Goal: Transaction & Acquisition: Purchase product/service

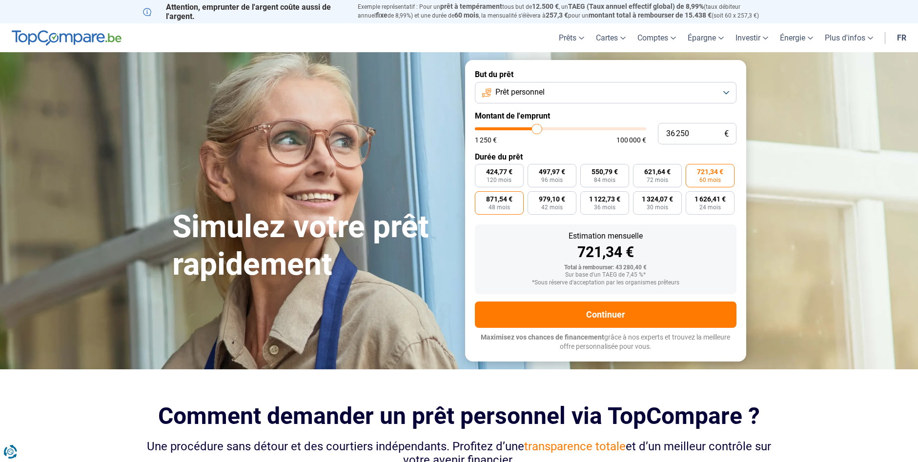
click at [504, 203] on label "871,54 € 48 mois" at bounding box center [499, 202] width 49 height 23
click at [481, 198] on input "871,54 € 48 mois" at bounding box center [478, 194] width 6 height 6
radio input "true"
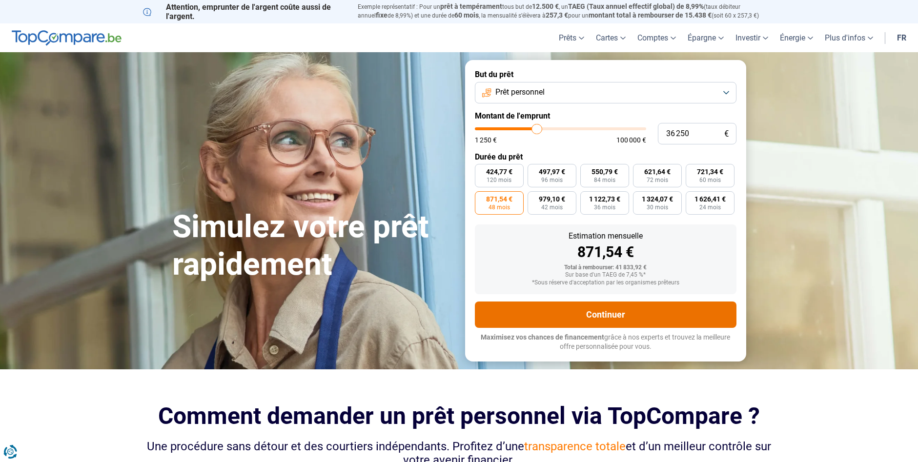
click at [610, 314] on button "Continuer" at bounding box center [606, 315] width 262 height 26
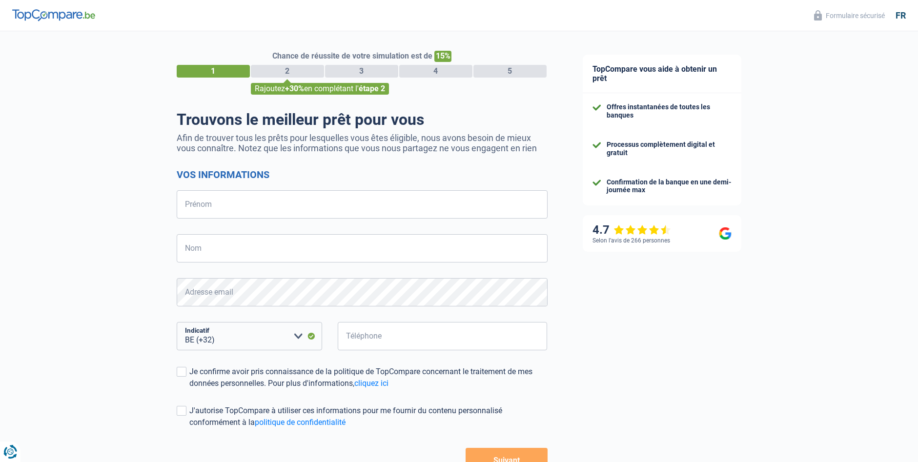
select select "32"
